Goal: Transaction & Acquisition: Subscribe to service/newsletter

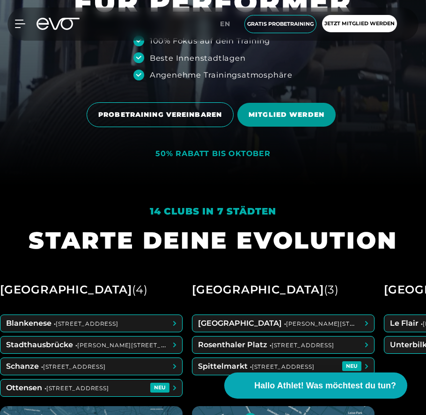
scroll to position [438, 0]
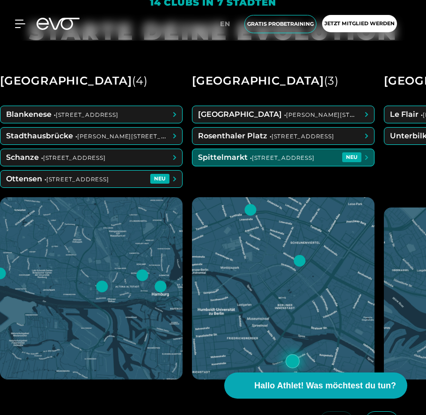
drag, startPoint x: 112, startPoint y: 389, endPoint x: 202, endPoint y: 365, distance: 92.3
click at [187, 380] on div "Hamburg ( 4 ) Blankenese • [STREET_ADDRESS] Stadthausbrücke • [STREET_ADDRESS][…" at bounding box center [213, 225] width 426 height 328
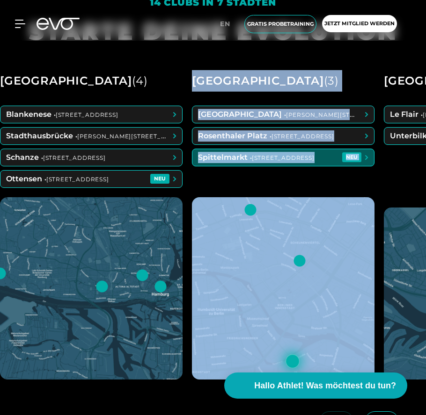
drag, startPoint x: 259, startPoint y: 282, endPoint x: 112, endPoint y: 279, distance: 146.9
click at [113, 279] on div "Hamburg ( 4 ) Blankenese • [STREET_ADDRESS] Stadthausbrücke • [STREET_ADDRESS][…" at bounding box center [213, 225] width 426 height 328
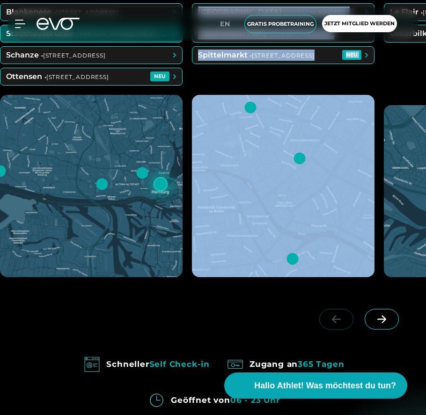
scroll to position [632, 0]
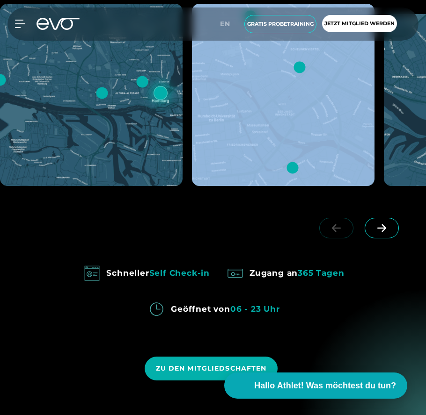
click at [381, 231] on icon at bounding box center [381, 228] width 16 height 8
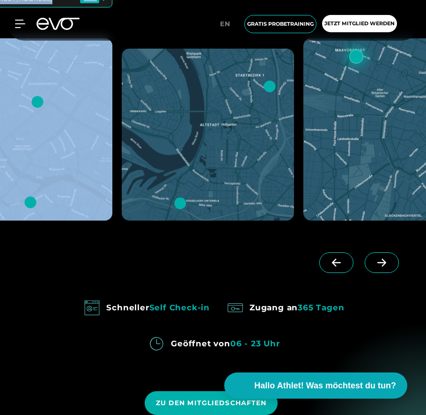
scroll to position [600, 0]
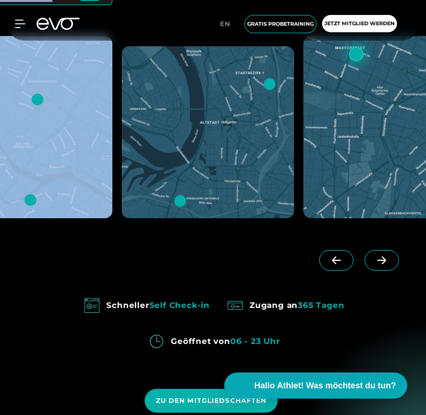
click at [376, 268] on span at bounding box center [381, 260] width 34 height 21
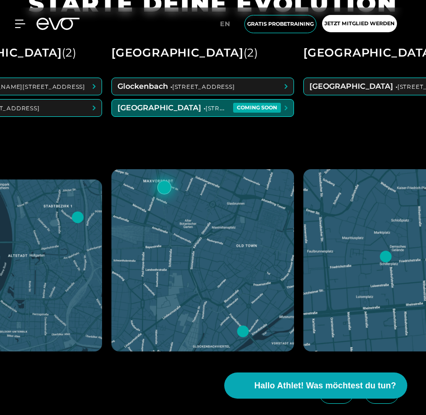
scroll to position [436, 0]
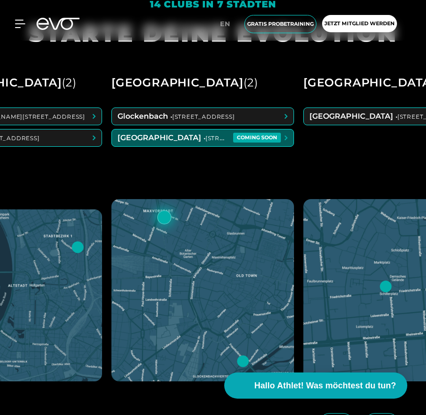
click at [178, 145] on span at bounding box center [202, 138] width 181 height 17
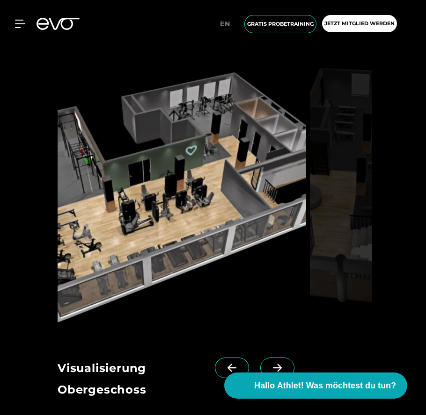
scroll to position [846, 0]
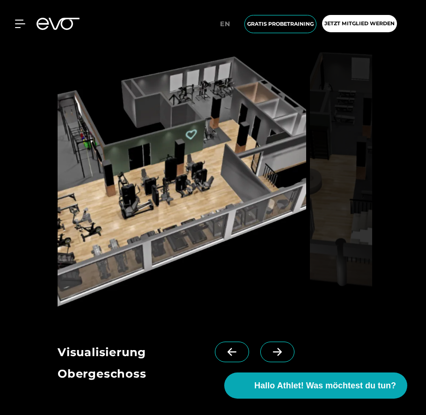
click at [273, 353] on icon at bounding box center [277, 352] width 9 height 8
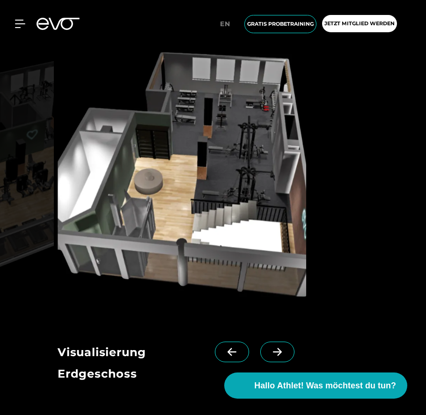
click at [273, 353] on icon at bounding box center [277, 352] width 9 height 8
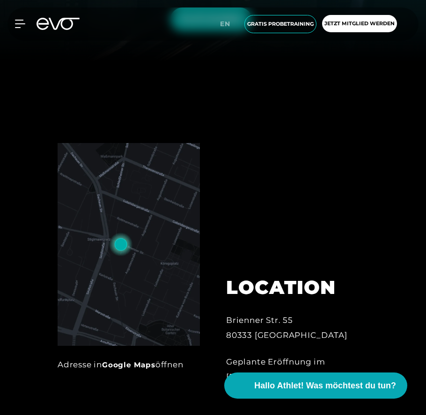
scroll to position [347, 0]
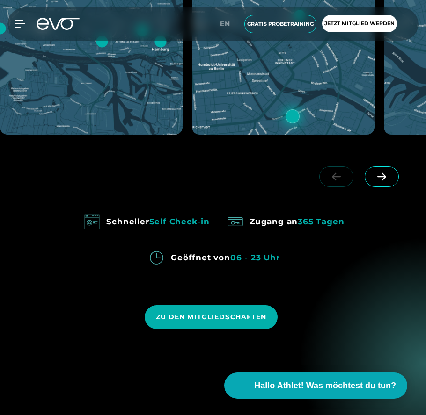
scroll to position [685, 0]
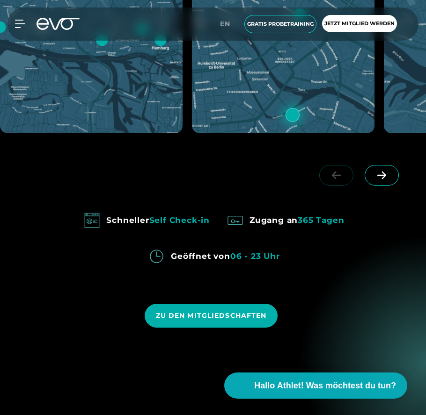
click at [392, 178] on span at bounding box center [381, 175] width 34 height 21
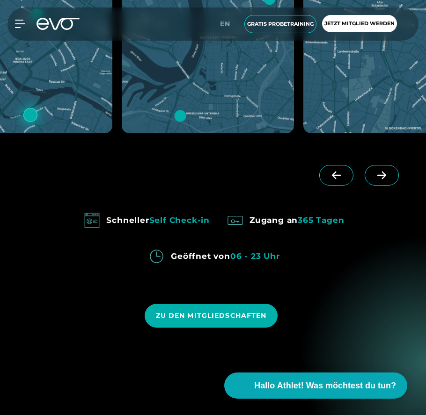
click at [390, 178] on span at bounding box center [381, 175] width 34 height 21
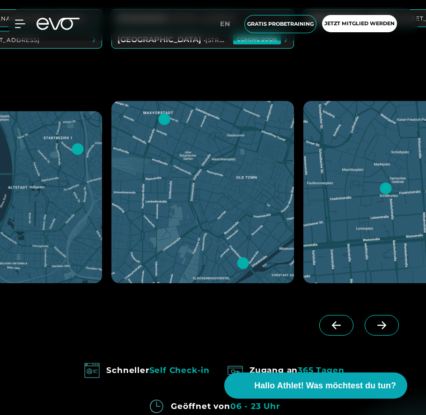
scroll to position [403, 0]
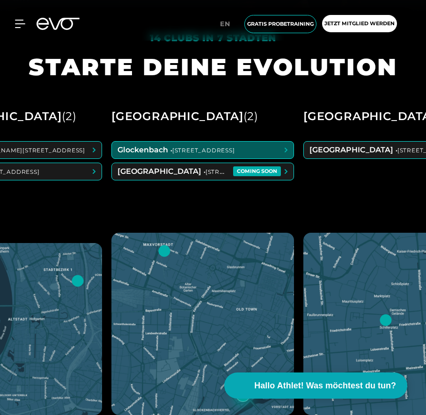
click at [208, 149] on span at bounding box center [202, 150] width 181 height 17
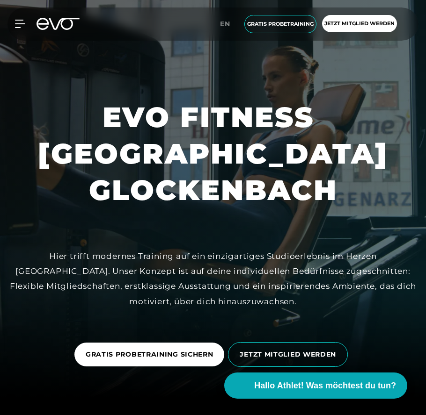
scroll to position [79, 0]
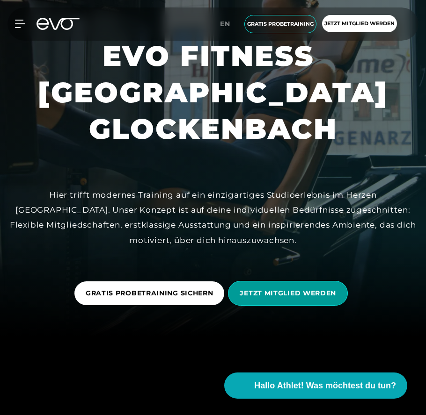
click at [264, 300] on span "JETZT MITGLIED WERDEN" at bounding box center [288, 293] width 120 height 25
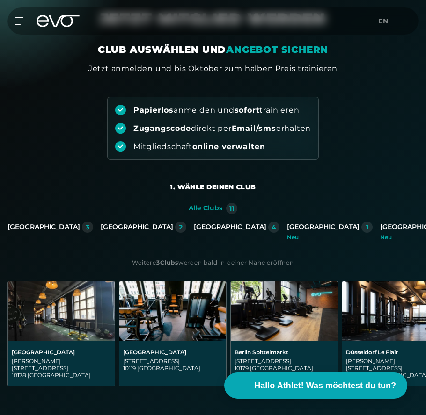
scroll to position [57, 0]
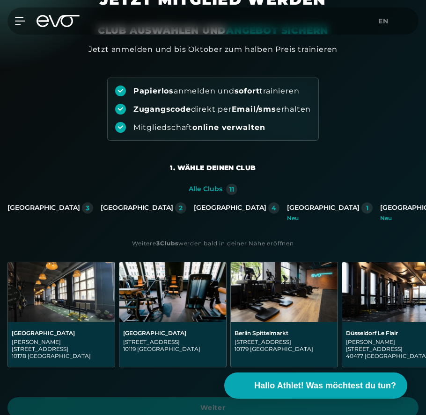
click at [287, 208] on div "[GEOGRAPHIC_DATA]" at bounding box center [323, 208] width 72 height 8
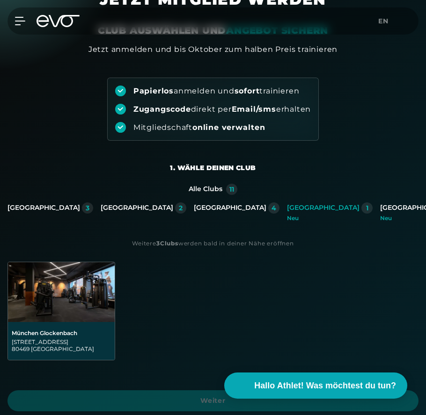
click at [46, 300] on img at bounding box center [61, 292] width 107 height 60
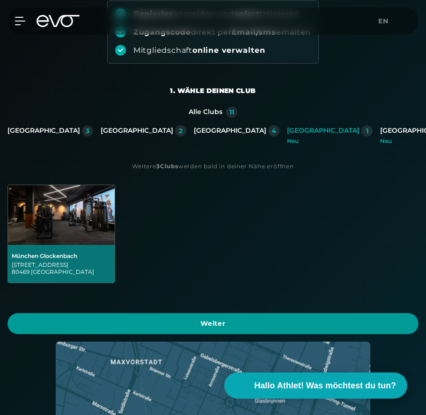
click at [216, 319] on span "Weiter" at bounding box center [213, 324] width 388 height 10
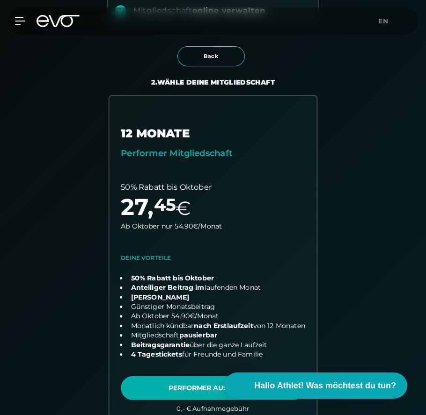
scroll to position [180, 0]
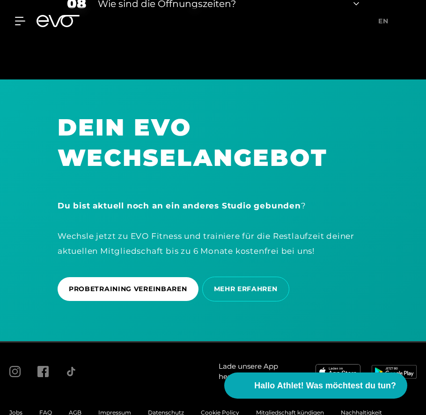
click at [272, 229] on div "Du bist aktuell noch an ein anderes Studio gebunden ? Wechsle jetzt zu EVO Fitn…" at bounding box center [213, 228] width 311 height 60
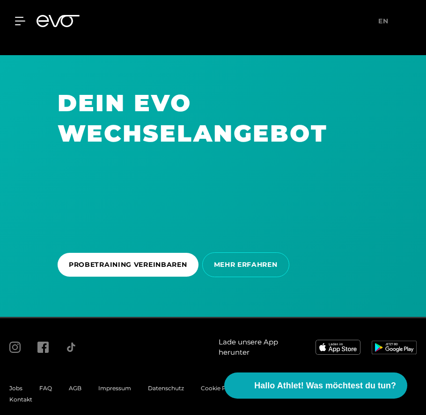
scroll to position [2484, 0]
